Goal: Task Accomplishment & Management: Complete application form

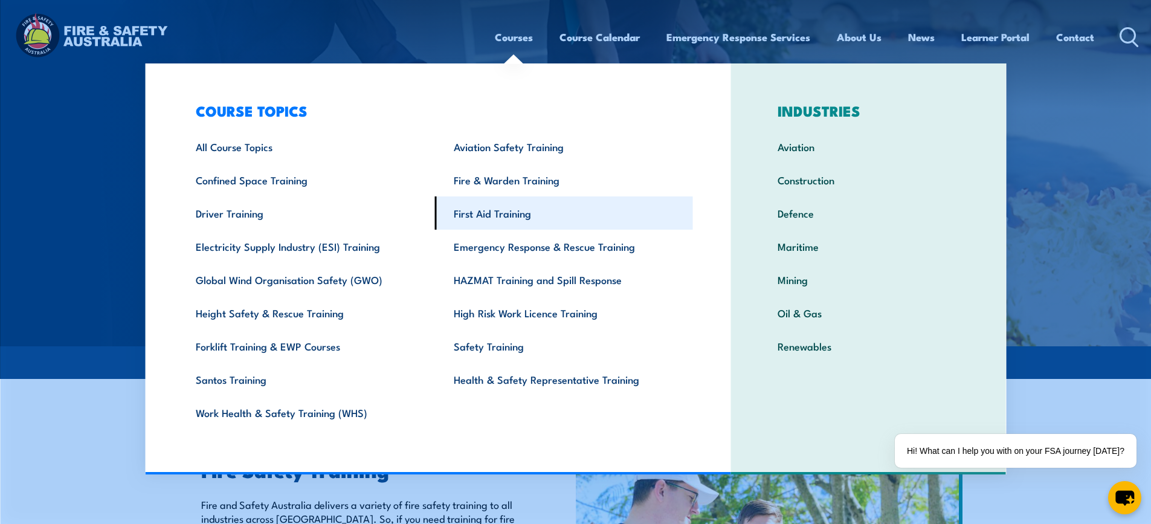
click at [506, 215] on link "First Aid Training" at bounding box center [564, 212] width 258 height 33
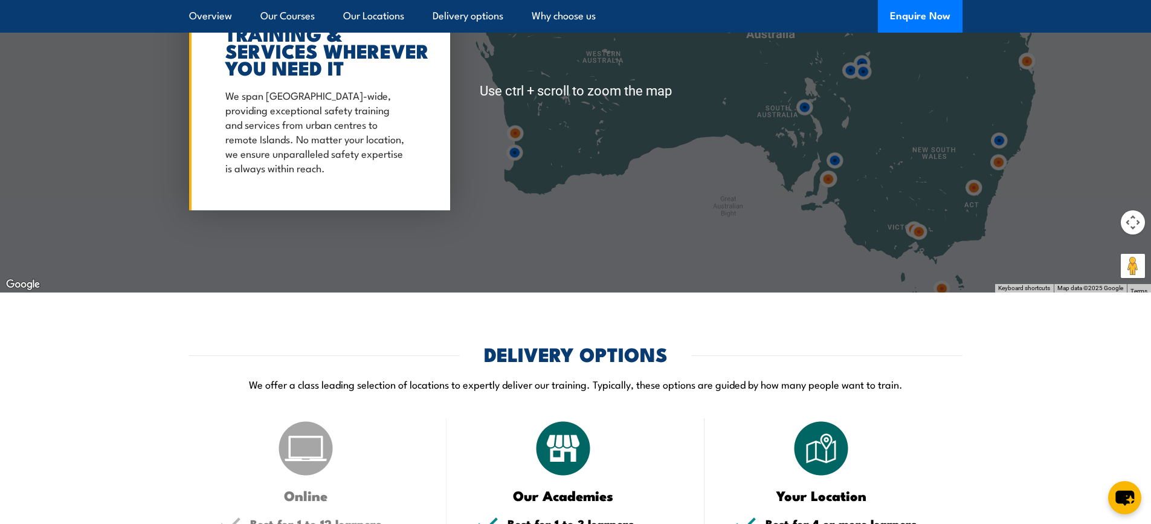
scroll to position [2900, 0]
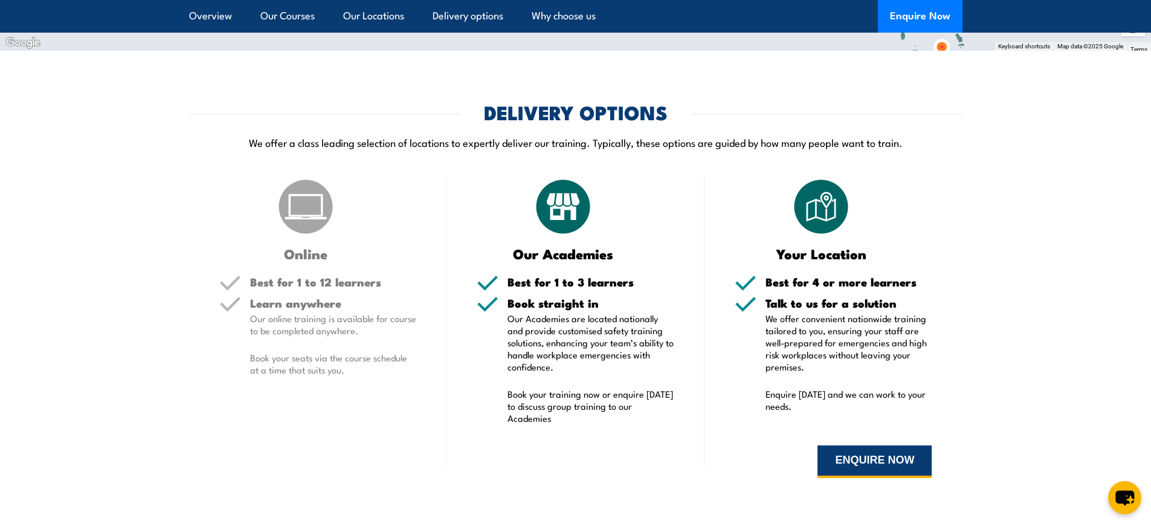
click at [879, 456] on button "ENQUIRE NOW" at bounding box center [875, 461] width 114 height 33
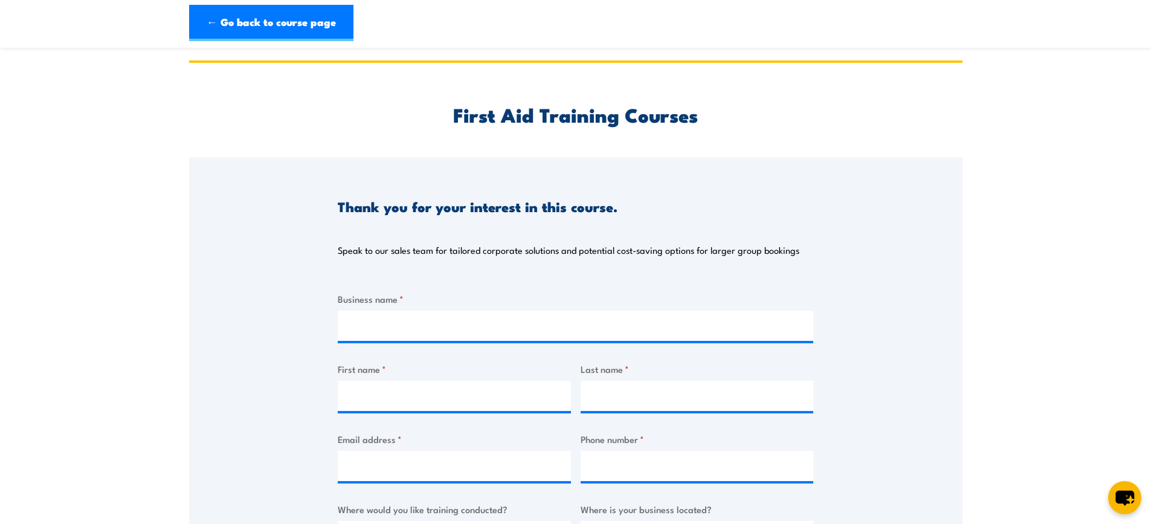
scroll to position [60, 0]
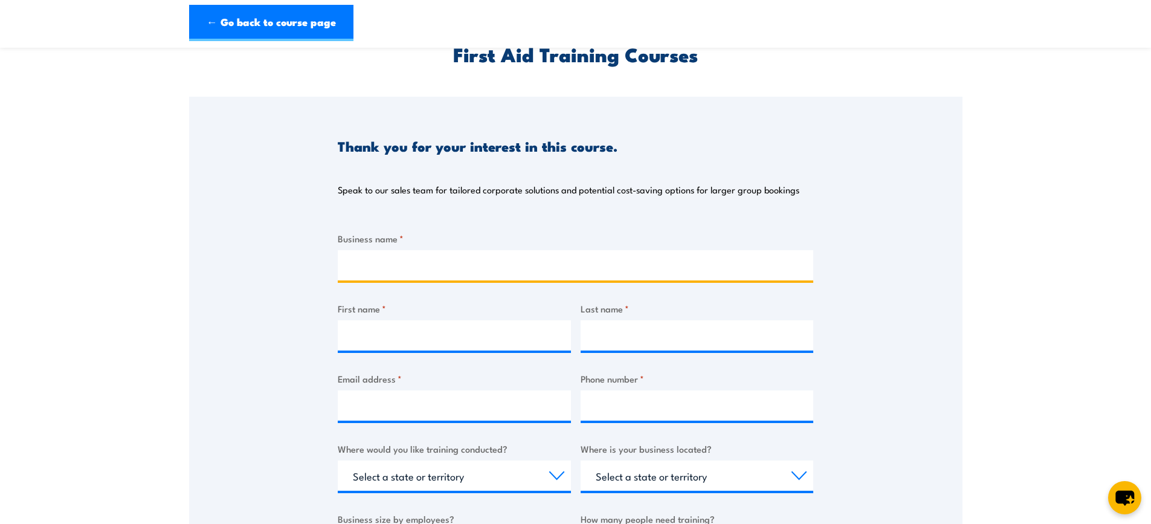
click at [420, 260] on input "Business name *" at bounding box center [576, 265] width 476 height 30
type input "Carina Leagues Club"
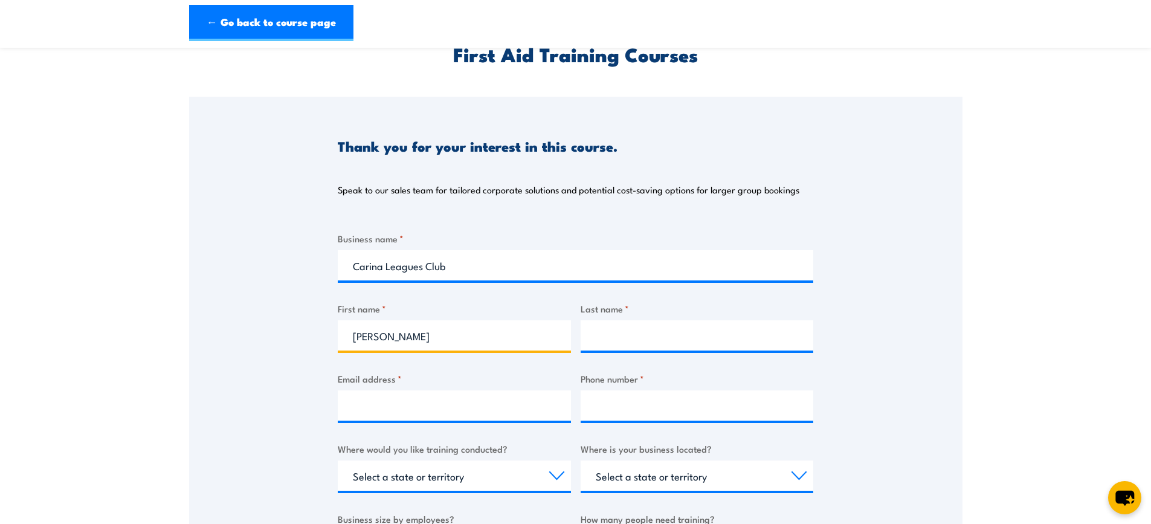
type input "[PERSON_NAME]"
type input "Cameron"
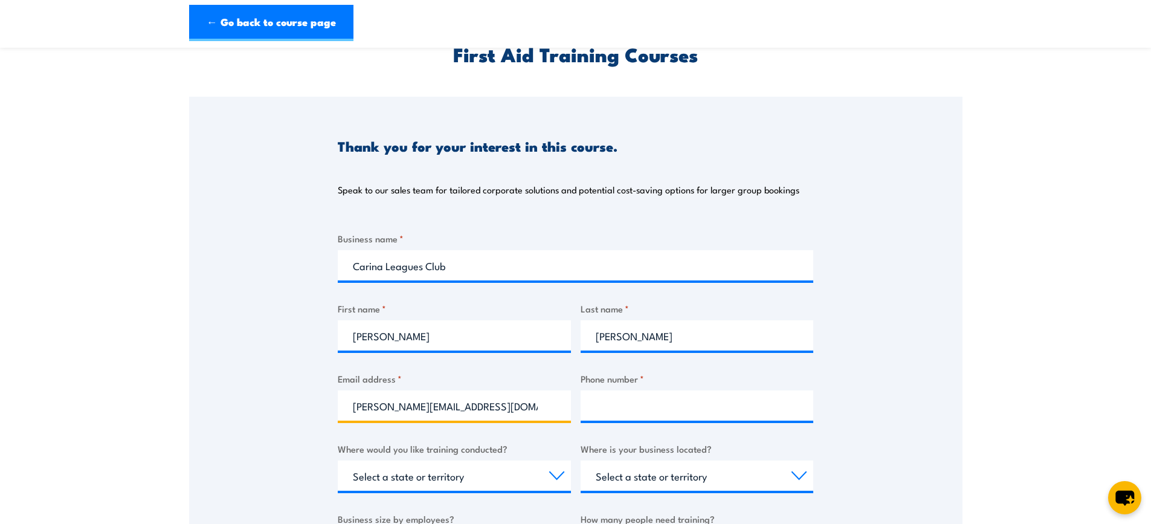
type input "dale@carinaleagues.com.au"
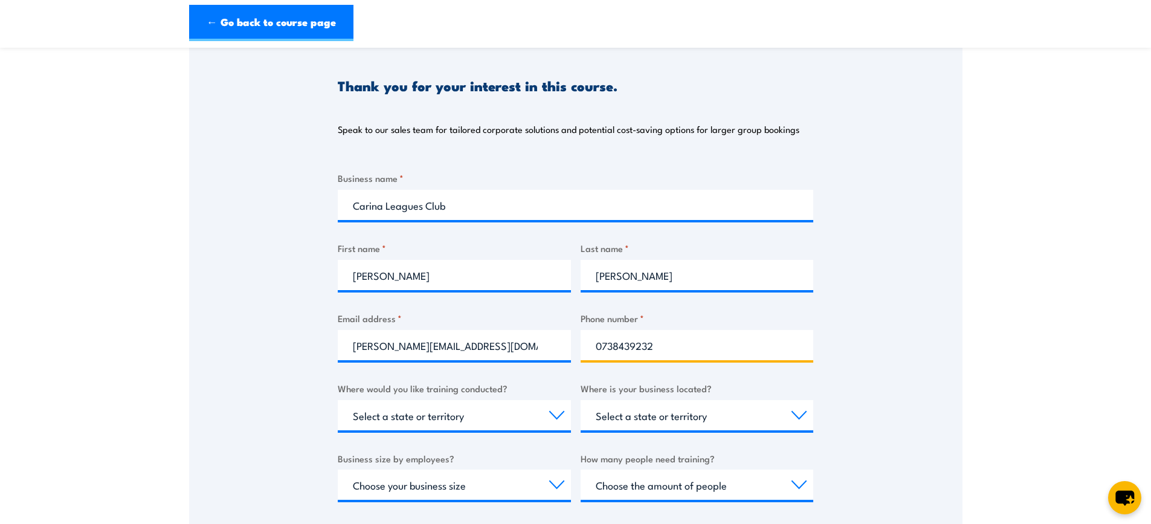
type input "0738439232"
click at [520, 415] on select "Select a state or territory Nationally - multiple locations QLD NSW VIC SA ACT …" at bounding box center [454, 415] width 233 height 30
select select "QLD"
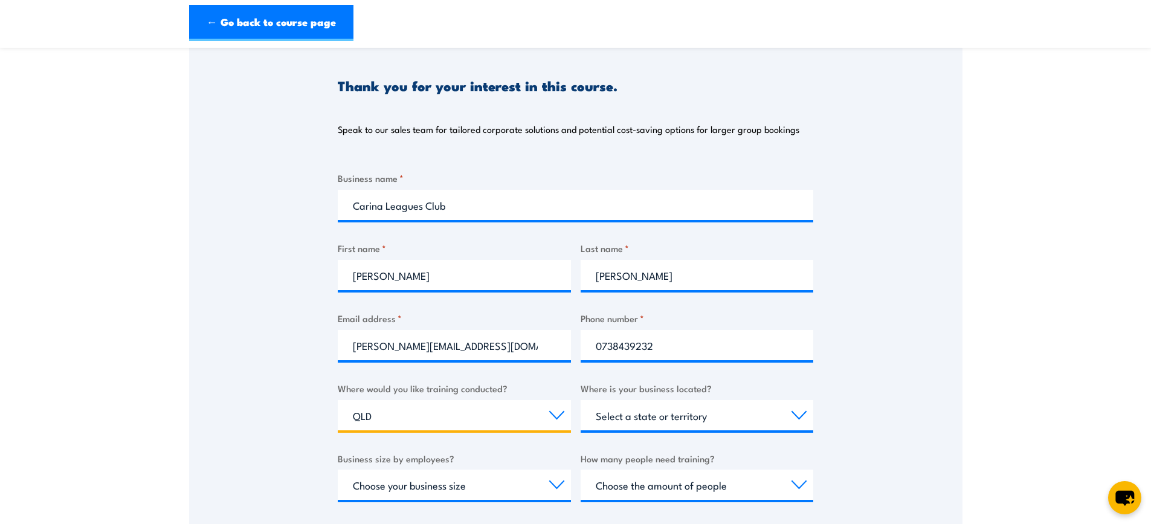
click at [338, 400] on select "Select a state or territory Nationally - multiple locations QLD NSW VIC SA ACT …" at bounding box center [454, 415] width 233 height 30
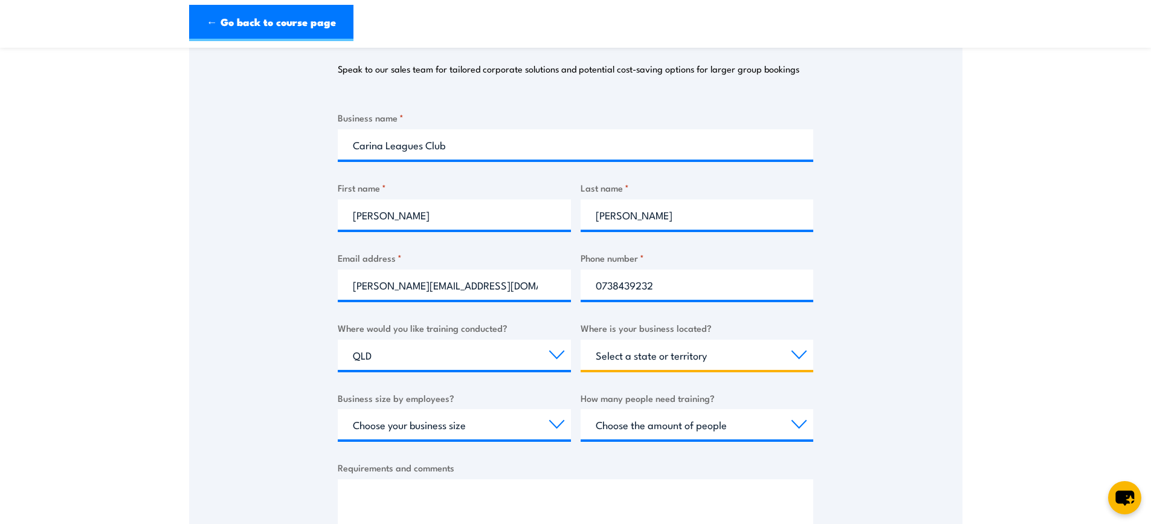
click at [639, 353] on select "Select a state or territory QLD NSW VIC SA ACT WA TAS NT" at bounding box center [697, 355] width 233 height 30
select select "QLD"
click at [581, 340] on select "Select a state or territory QLD NSW VIC SA ACT WA TAS NT" at bounding box center [697, 355] width 233 height 30
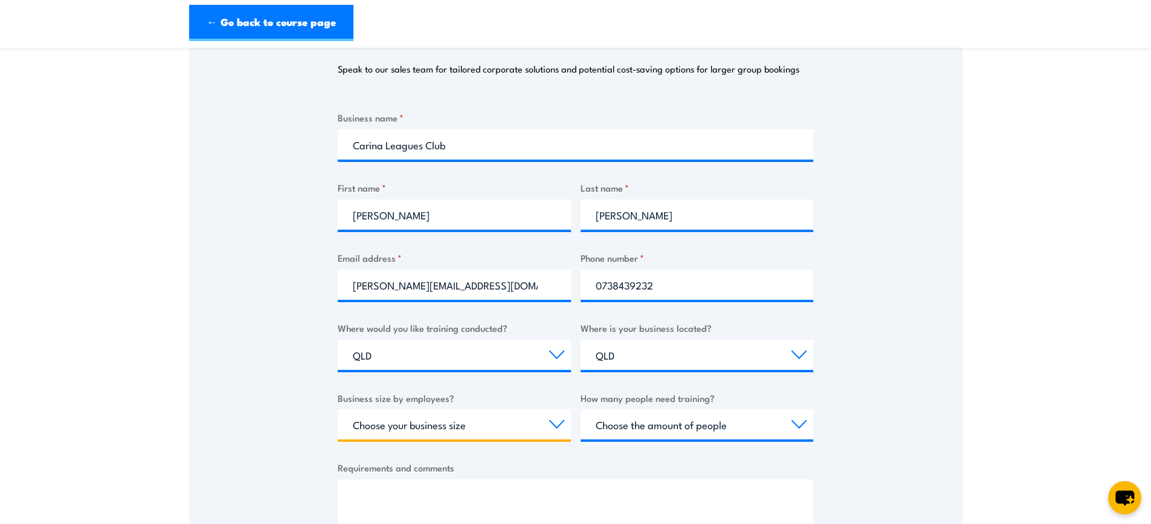
click at [468, 418] on select "Choose your business size 1 to 19 20 to 199 200+" at bounding box center [454, 424] width 233 height 30
select select "20 to 199"
click at [338, 409] on select "Choose your business size 1 to 19 20 to 199 200+" at bounding box center [454, 424] width 233 height 30
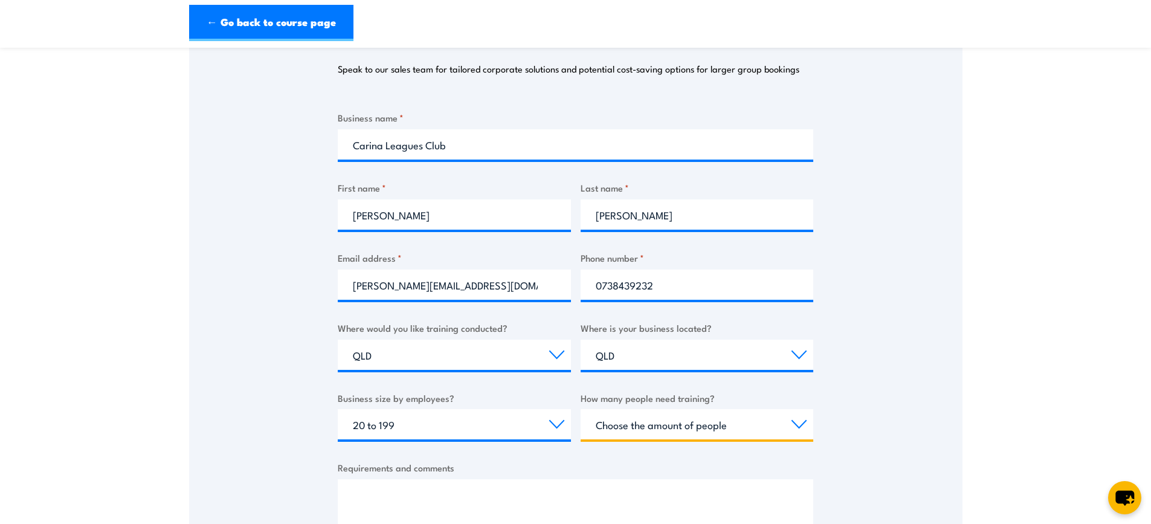
click at [643, 427] on select "Choose the amount of people 1 to 4 5 to 19 20+" at bounding box center [697, 424] width 233 height 30
select select "20+"
click at [581, 409] on select "Choose the amount of people 1 to 4 5 to 19 20+" at bounding box center [697, 424] width 233 height 30
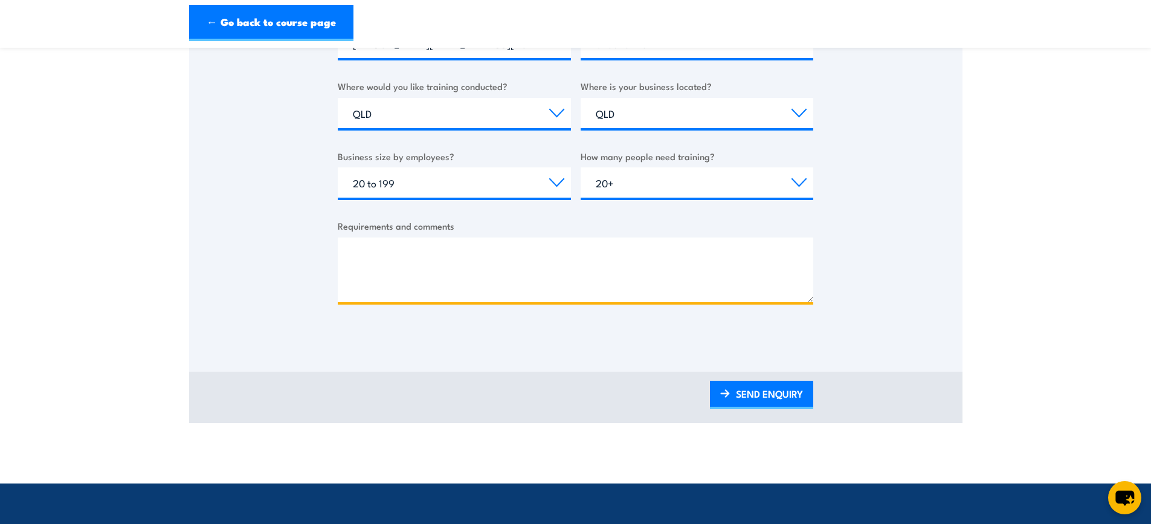
click at [381, 263] on textarea "Requirements and comments" at bounding box center [576, 269] width 476 height 65
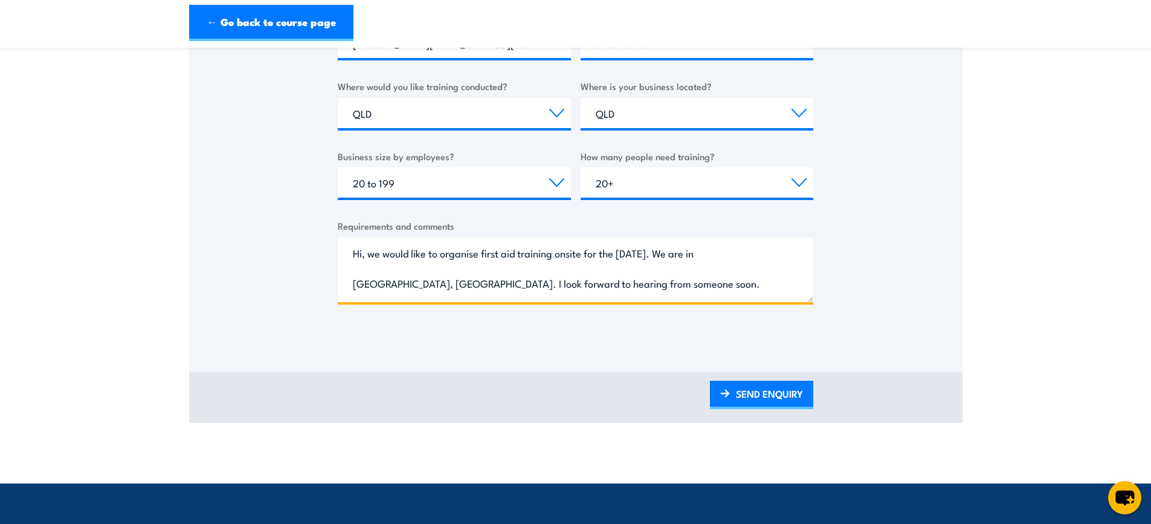
scroll to position [483, 0]
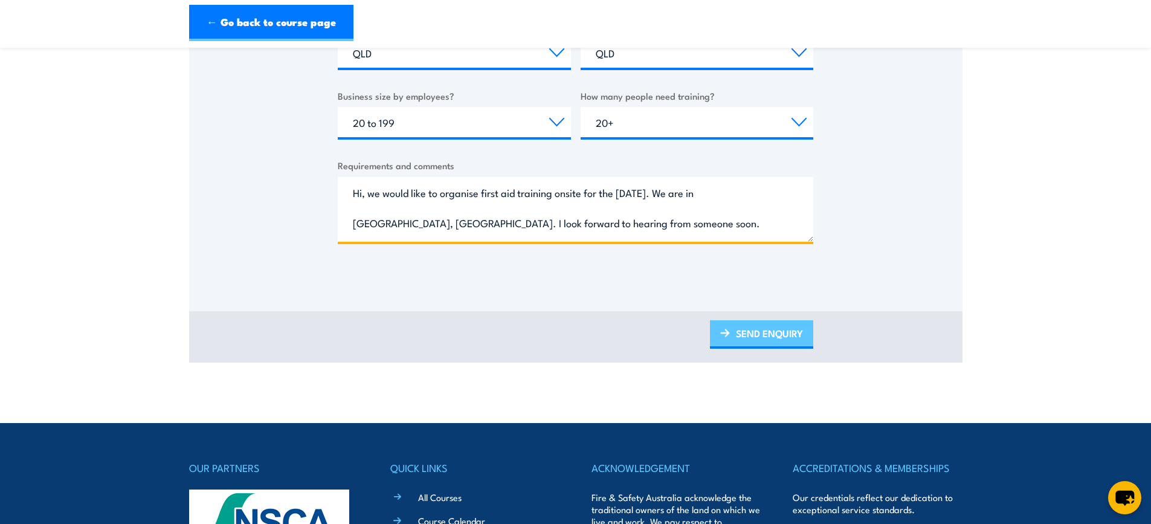
type textarea "Hi, we would like to organise first aid training onsite for the 9th November. W…"
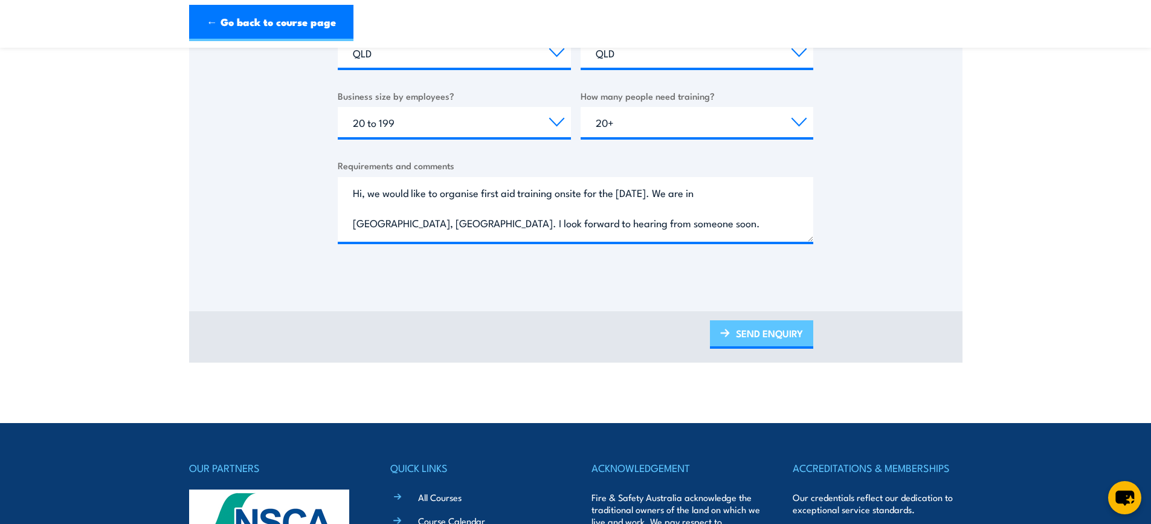
click at [724, 330] on img at bounding box center [725, 333] width 10 height 8
drag, startPoint x: 724, startPoint y: 330, endPoint x: 738, endPoint y: 335, distance: 14.1
click at [738, 335] on link "SEND ENQUIRY" at bounding box center [761, 334] width 103 height 28
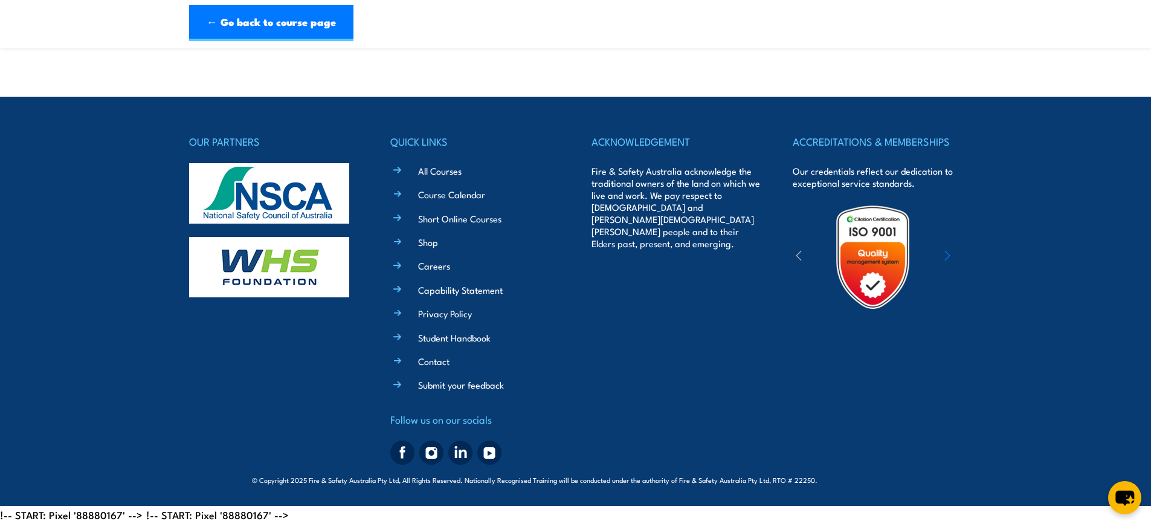
scroll to position [0, 0]
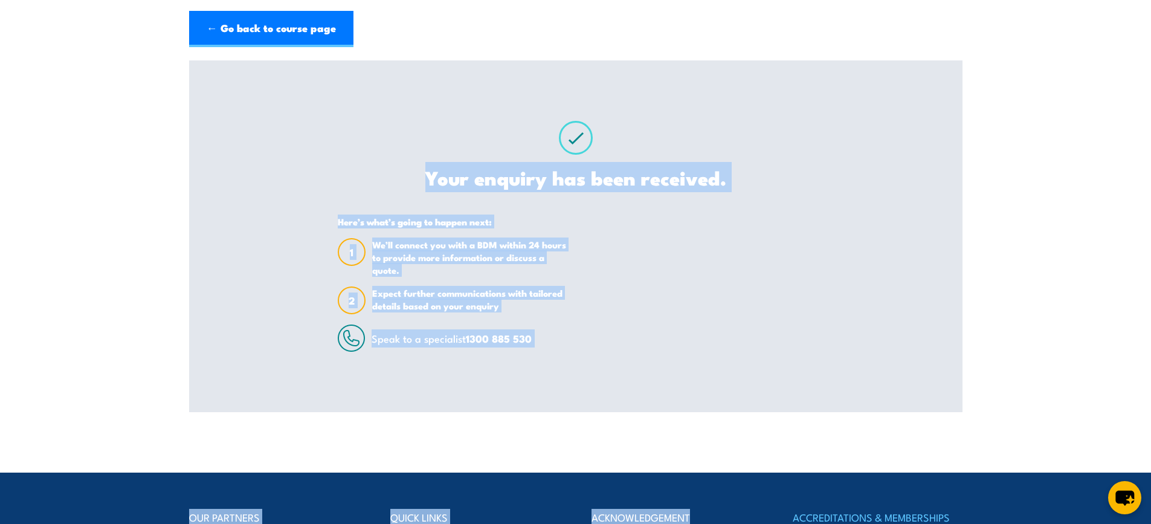
drag, startPoint x: 262, startPoint y: 92, endPoint x: 767, endPoint y: 453, distance: 620.7
click at [767, 453] on body "← Go back to course page First Aid Training Courses Thank you for your interest…" at bounding box center [575, 322] width 1151 height 524
click at [608, 278] on div at bounding box center [698, 284] width 229 height 136
